Goal: Information Seeking & Learning: Learn about a topic

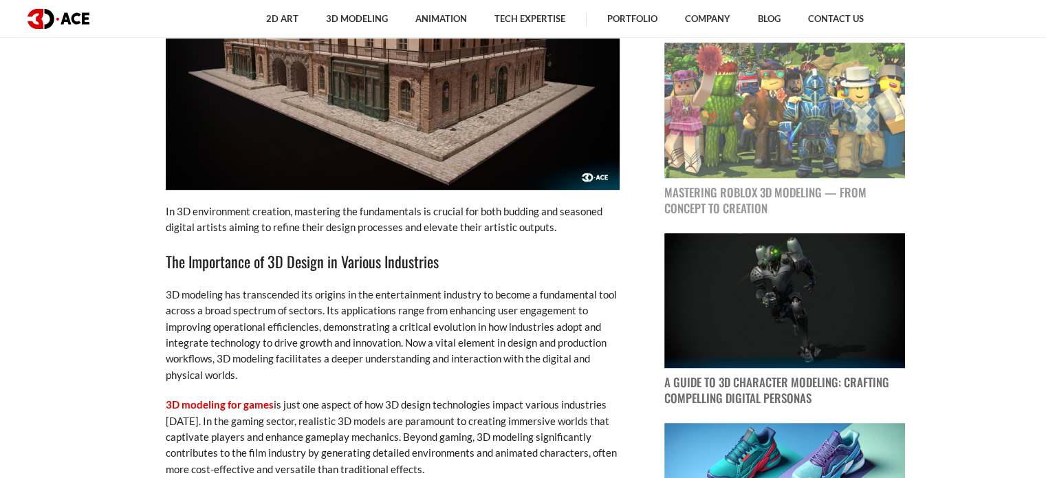
scroll to position [894, 0]
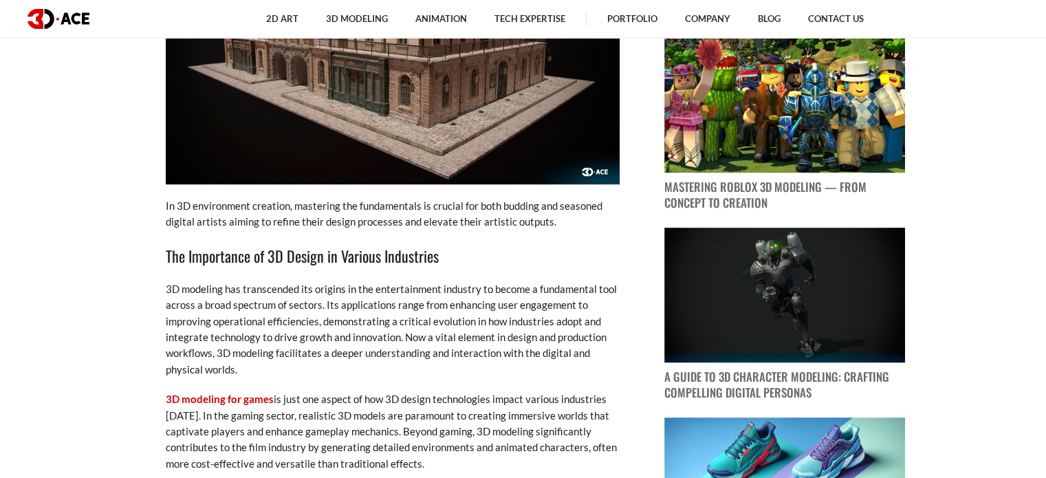
drag, startPoint x: 945, startPoint y: 30, endPoint x: 524, endPoint y: 248, distance: 474.1
click at [524, 248] on h3 "The Importance of 3D Design in Various Industries" at bounding box center [393, 255] width 454 height 23
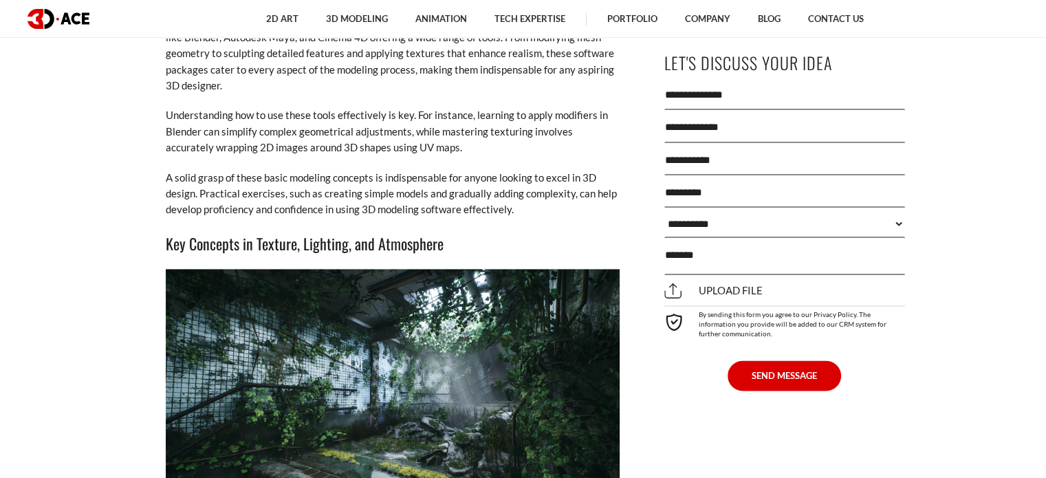
scroll to position [2064, 0]
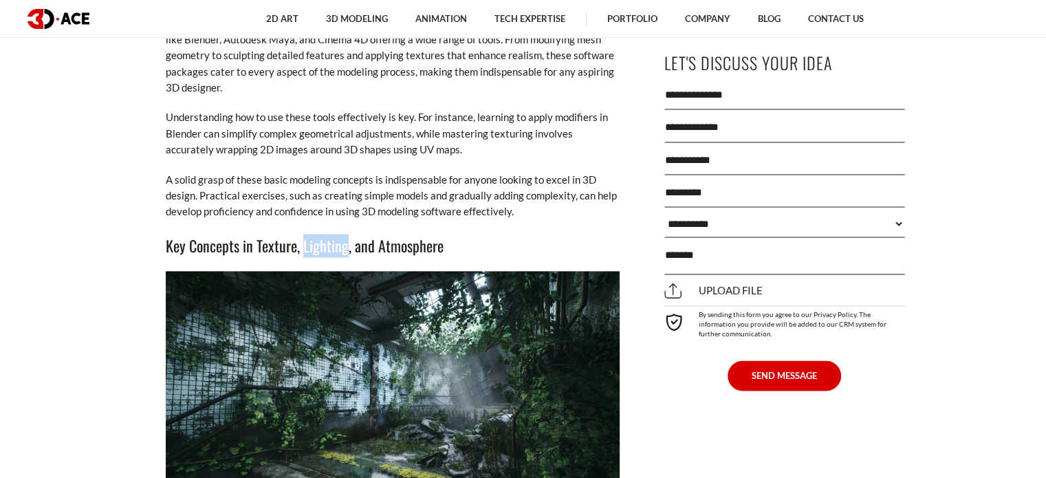
drag, startPoint x: 301, startPoint y: 231, endPoint x: 347, endPoint y: 231, distance: 46.1
click at [347, 234] on h3 "Key Concepts in Texture, Lighting, and Atmosphere" at bounding box center [393, 245] width 454 height 23
drag, startPoint x: 352, startPoint y: 232, endPoint x: 443, endPoint y: 230, distance: 90.8
click at [443, 234] on h3 "Key Concepts in Texture, Lighting, and Atmosphere" at bounding box center [393, 245] width 454 height 23
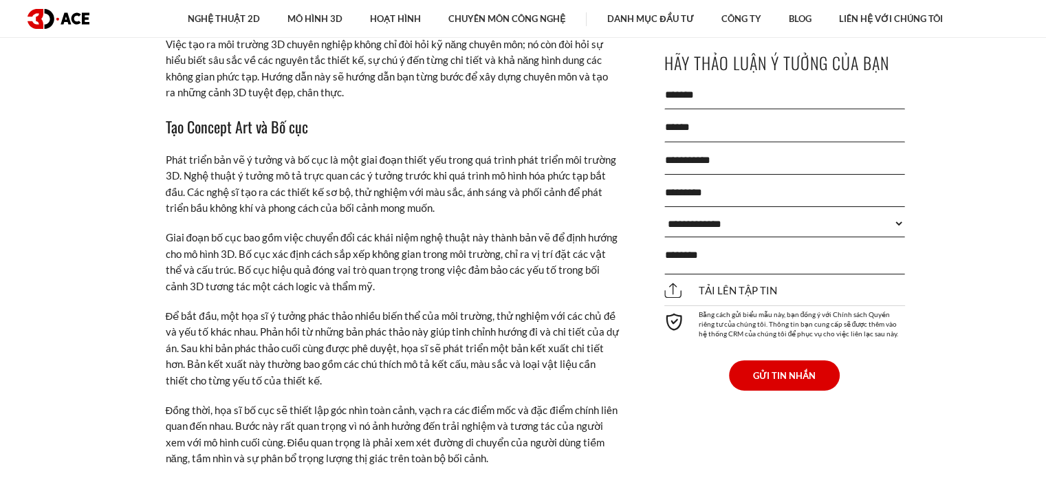
scroll to position [4455, 0]
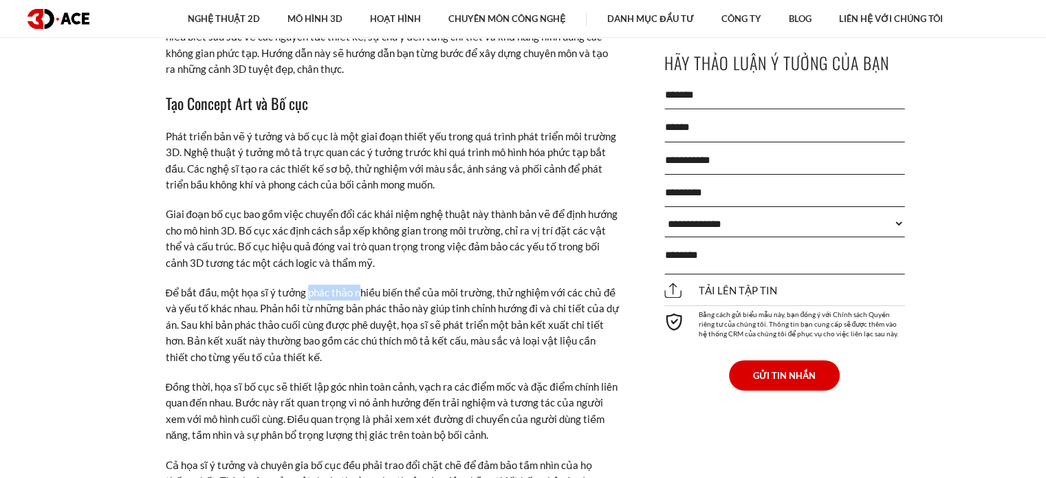
drag, startPoint x: 305, startPoint y: 292, endPoint x: 354, endPoint y: 289, distance: 49.0
click at [356, 289] on font "Để bắt đầu, một họa sĩ ý tưởng phác thảo nhiều biến thể của môi trường, thử ngh…" at bounding box center [392, 324] width 453 height 77
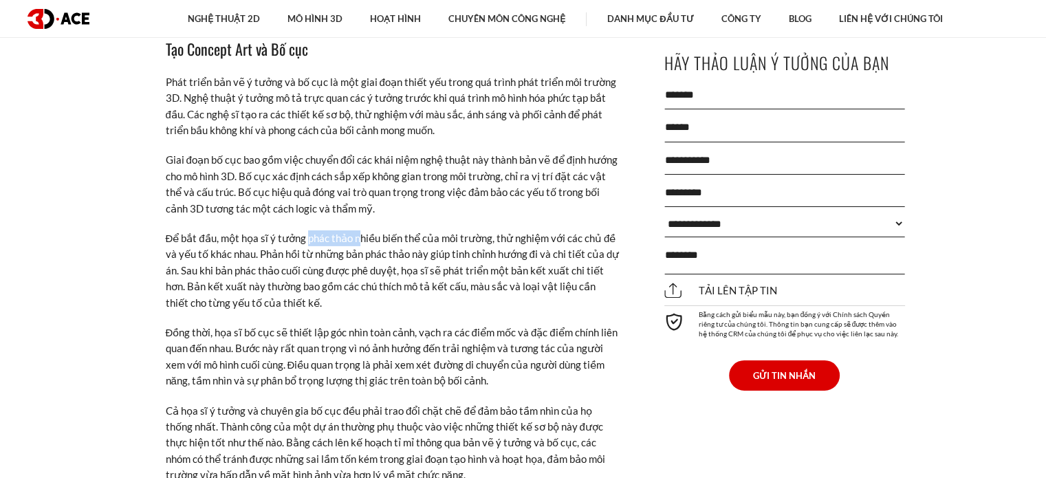
scroll to position [4593, 0]
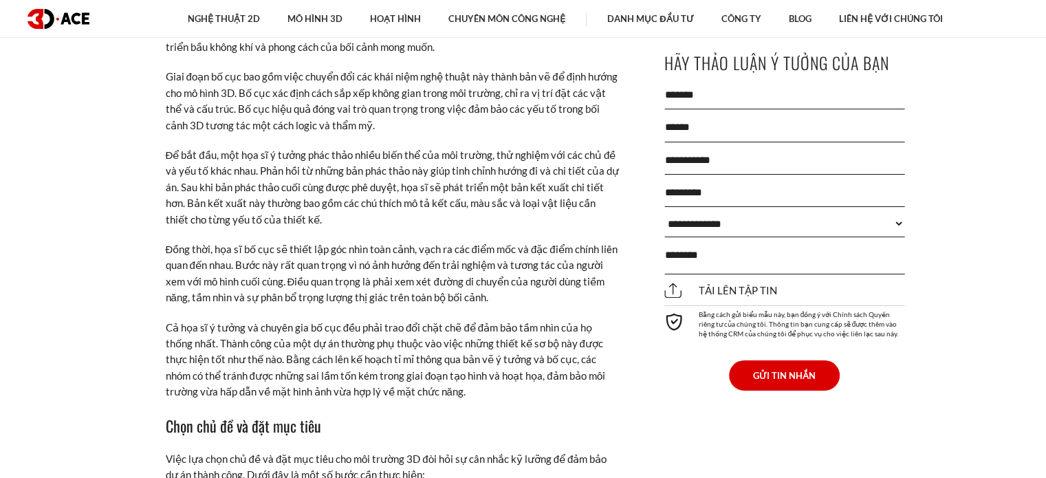
click at [358, 219] on p "Để bắt đầu, một họa sĩ ý tưởng phác thảo nhiều biến thể của môi trường, thử ngh…" at bounding box center [393, 187] width 454 height 80
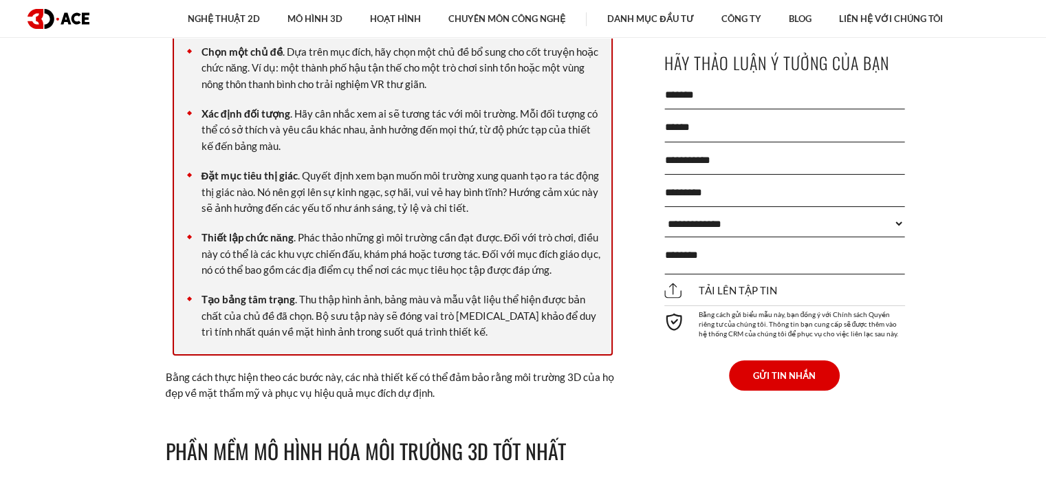
scroll to position [5143, 0]
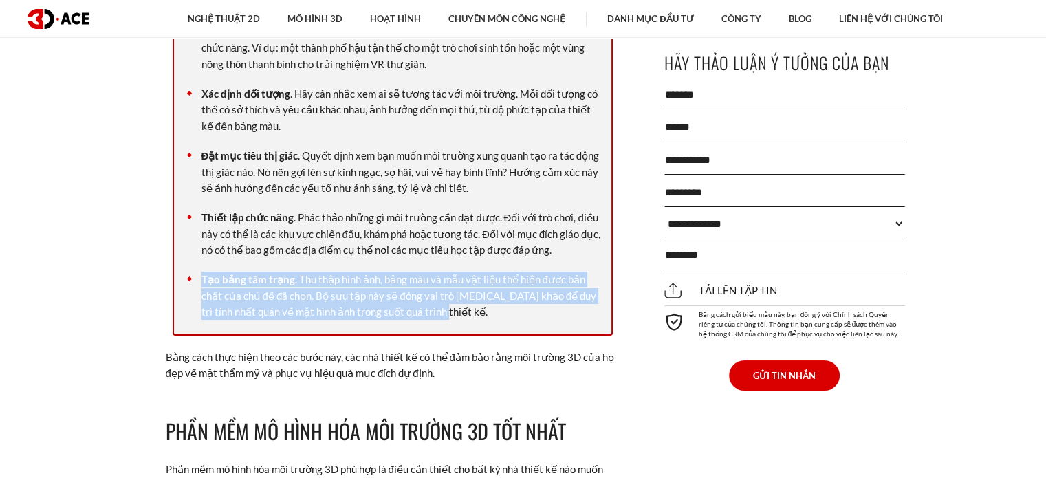
drag, startPoint x: 406, startPoint y: 310, endPoint x: 191, endPoint y: 274, distance: 218.1
click at [191, 274] on li "Tạo bảng tâm trạng . Thu thập hình ảnh, bảng màu và mẫu vật liệu thể hiện được …" at bounding box center [393, 296] width 424 height 48
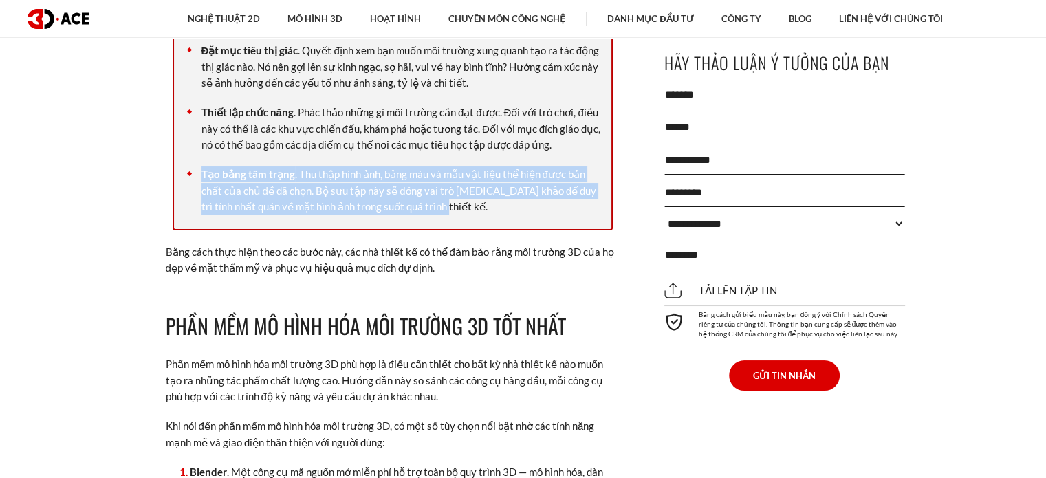
scroll to position [5281, 0]
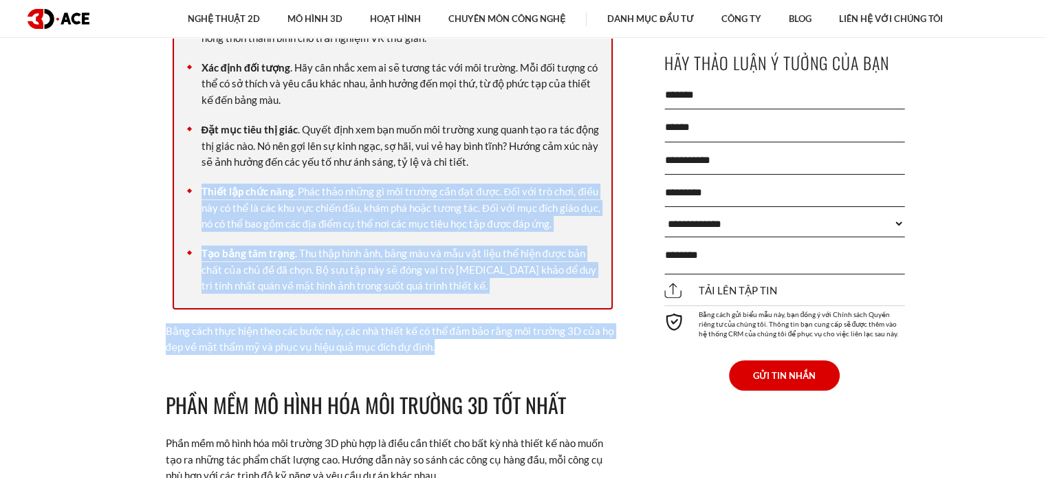
drag, startPoint x: 451, startPoint y: 235, endPoint x: 645, endPoint y: 183, distance: 200.2
click at [317, 210] on div "Thiết kế môi trường 3D là một kỹ năng thiết yếu cho bất kỳ nhà thiết kế hoặc họ…" at bounding box center [393, 0] width 454 height 9263
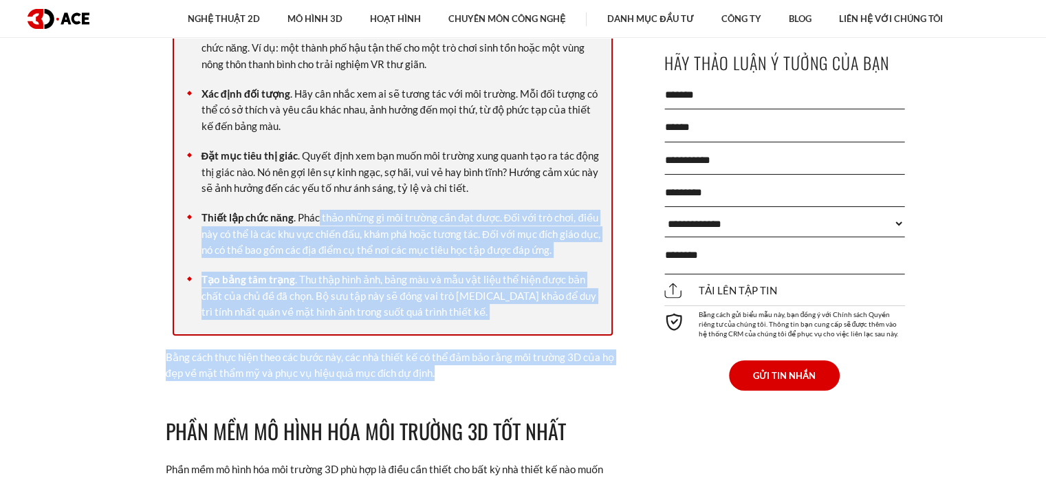
click at [518, 371] on p "Bằng cách thực hiện theo các bước này, các nhà thiết kế có thể đảm bảo rằng môi…" at bounding box center [393, 365] width 454 height 32
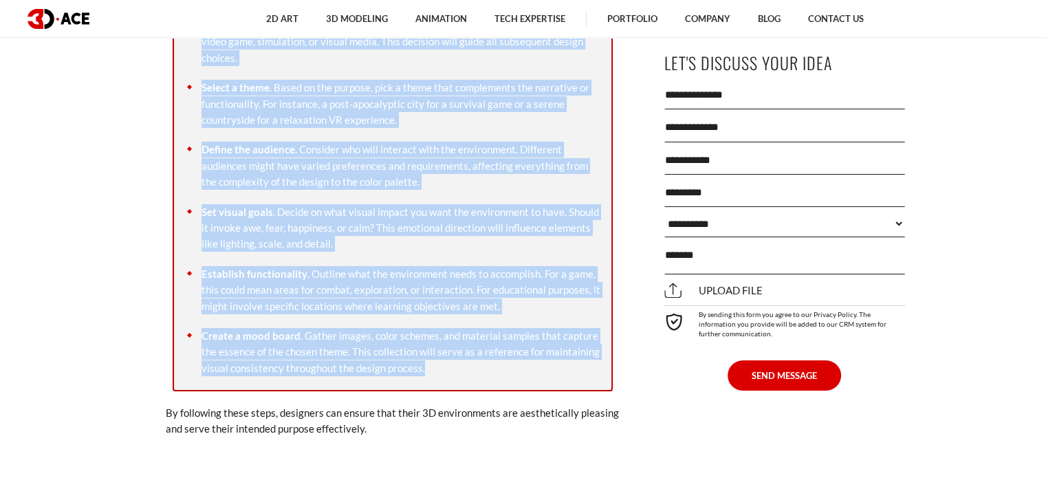
scroll to position [4848, 0]
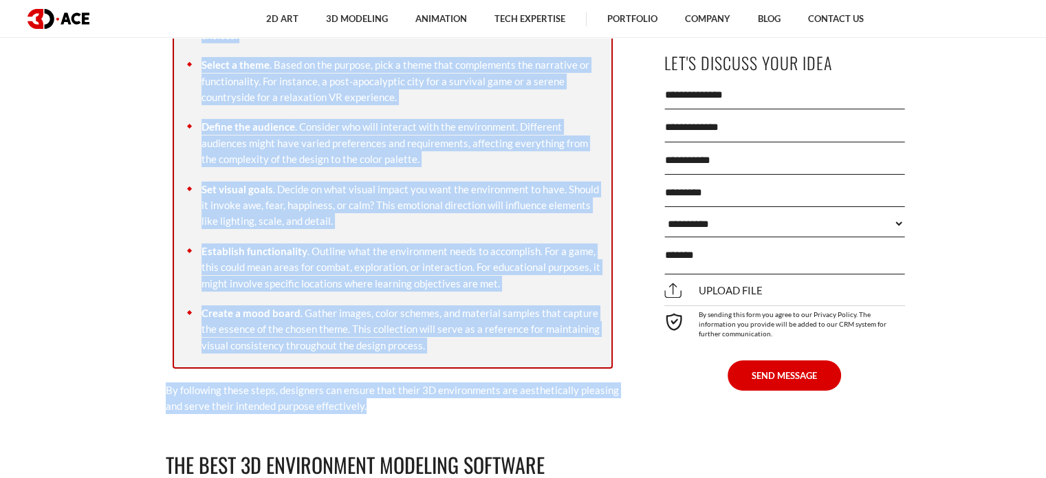
drag, startPoint x: 165, startPoint y: 74, endPoint x: 377, endPoint y: 369, distance: 363.8
click at [377, 369] on div "3D environment design is an essential skill for any designer or artist at a 3D …" at bounding box center [393, 175] width 454 height 8969
copy div "How to Create 3D Environments like a Pro? Creating professional 3D environments…"
